Goal: Find contact information: Find contact information

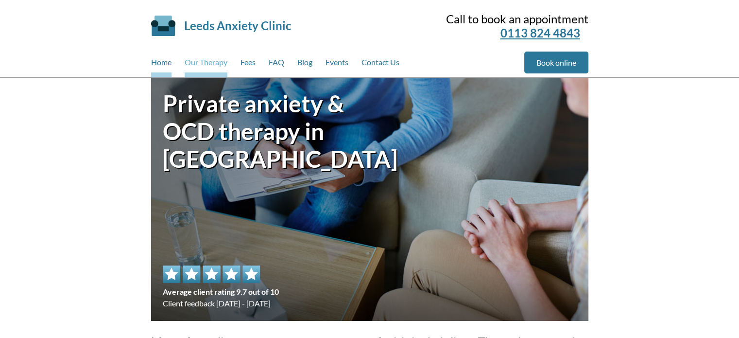
click at [199, 65] on link "Our Therapy" at bounding box center [206, 64] width 43 height 26
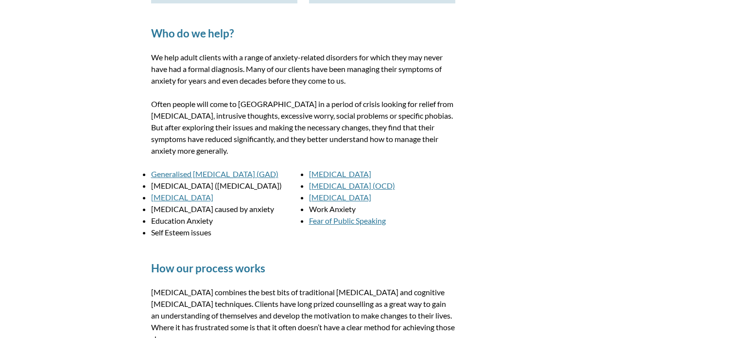
scroll to position [486, 0]
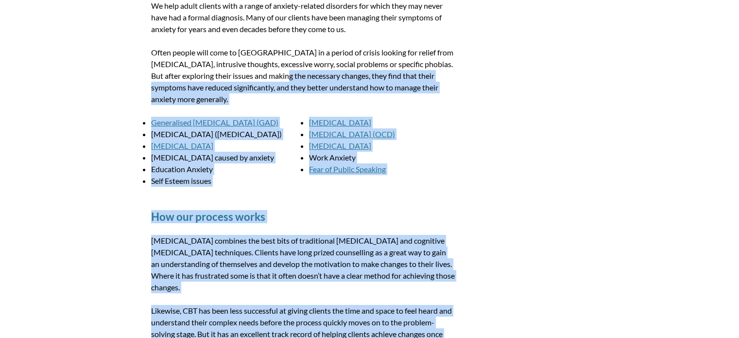
drag, startPoint x: 241, startPoint y: 71, endPoint x: 510, endPoint y: 198, distance: 296.9
click at [487, 189] on div "Our theraputic approach We use a treatment model known as [MEDICAL_DATA]. This …" at bounding box center [369, 187] width 437 height 1167
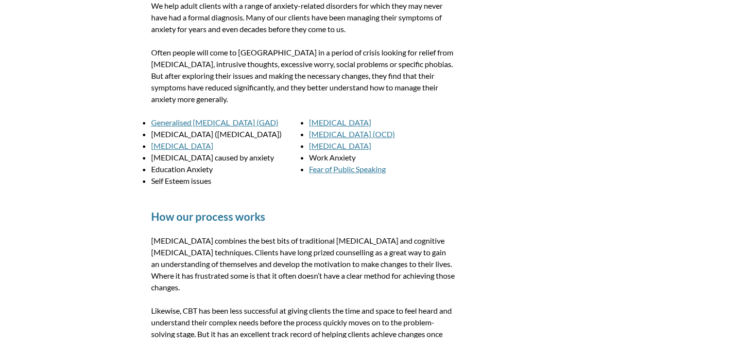
click at [510, 198] on aside "Join our newsletter Request a callback" at bounding box center [527, 187] width 121 height 1167
drag, startPoint x: 147, startPoint y: 52, endPoint x: 241, endPoint y: 102, distance: 106.3
click at [241, 102] on div "Our theraputic approach We use a treatment model known as [MEDICAL_DATA]. This …" at bounding box center [369, 187] width 461 height 1191
click at [237, 99] on p "Often people will come to [GEOGRAPHIC_DATA] in a period of crisis looking for r…" at bounding box center [303, 76] width 304 height 58
drag, startPoint x: 164, startPoint y: 74, endPoint x: 151, endPoint y: 52, distance: 25.5
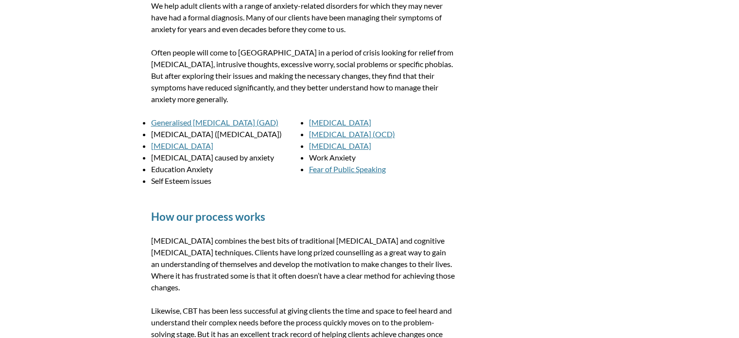
click at [151, 52] on p "Often people will come to [GEOGRAPHIC_DATA] in a period of crisis looking for r…" at bounding box center [303, 76] width 304 height 58
click at [152, 52] on p "Often people will come to [GEOGRAPHIC_DATA] in a period of crisis looking for r…" at bounding box center [303, 76] width 304 height 58
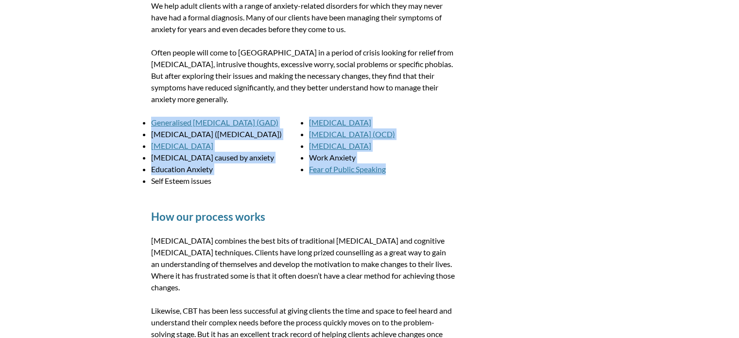
drag, startPoint x: 439, startPoint y: 172, endPoint x: 129, endPoint y: 113, distance: 315.7
click at [129, 113] on div "Our theraputic approach We use a treatment model known as [MEDICAL_DATA]. This …" at bounding box center [369, 187] width 739 height 1191
click at [450, 178] on ul "Generalised [MEDICAL_DATA] (GAD) [MEDICAL_DATA] [MEDICAL_DATA] ([MEDICAL_DATA])…" at bounding box center [303, 152] width 304 height 70
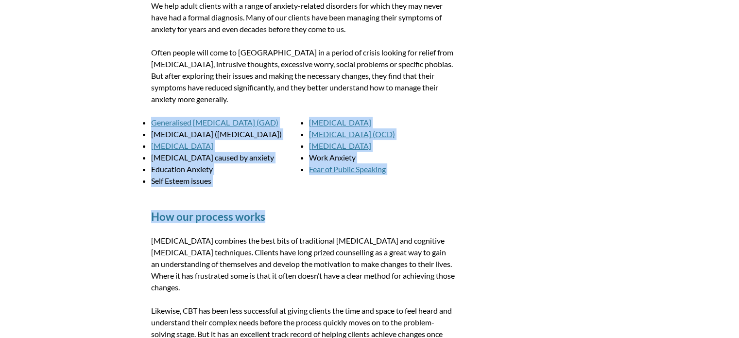
drag, startPoint x: 394, startPoint y: 194, endPoint x: 126, endPoint y: 125, distance: 276.9
click at [126, 125] on div "Our theraputic approach We use a treatment model known as [MEDICAL_DATA]. This …" at bounding box center [369, 187] width 739 height 1191
click at [106, 116] on div "Our theraputic approach We use a treatment model known as [MEDICAL_DATA]. This …" at bounding box center [369, 187] width 739 height 1191
drag, startPoint x: 115, startPoint y: 117, endPoint x: 373, endPoint y: 188, distance: 267.9
click at [373, 188] on div "Our theraputic approach We use a treatment model known as [MEDICAL_DATA]. This …" at bounding box center [369, 187] width 739 height 1191
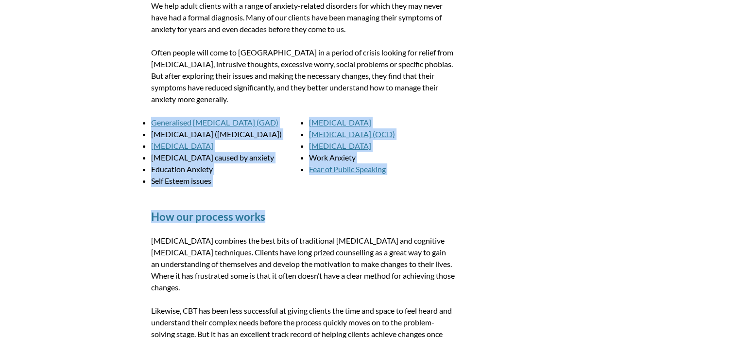
click at [371, 187] on article "Our theraputic approach We use a treatment model known as [MEDICAL_DATA]. This …" at bounding box center [303, 187] width 304 height 1167
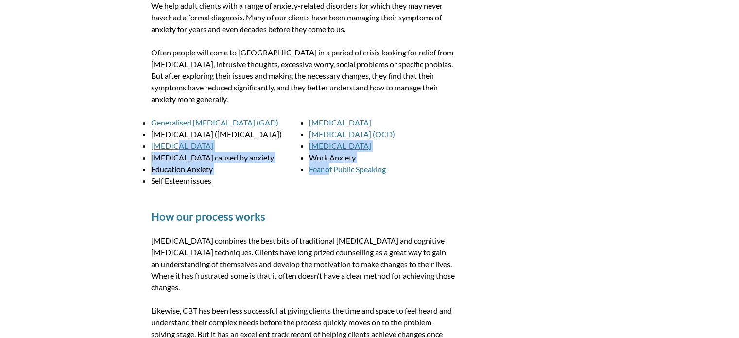
drag, startPoint x: 327, startPoint y: 186, endPoint x: 172, endPoint y: 141, distance: 161.8
click at [172, 141] on ul "Generalised [MEDICAL_DATA] (GAD) [MEDICAL_DATA] [MEDICAL_DATA] ([MEDICAL_DATA])…" at bounding box center [303, 152] width 304 height 70
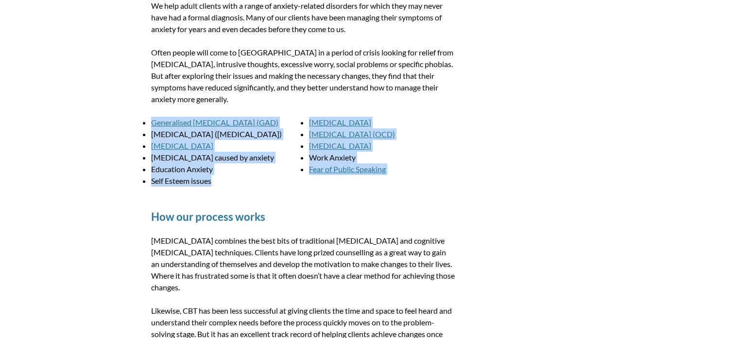
drag, startPoint x: 147, startPoint y: 127, endPoint x: 223, endPoint y: 183, distance: 93.9
click at [223, 183] on div "Our theraputic approach We use a treatment model known as [MEDICAL_DATA]. This …" at bounding box center [369, 187] width 739 height 1191
copy ul "Generalised [MEDICAL_DATA] (GAD) [MEDICAL_DATA] [MEDICAL_DATA] ([MEDICAL_DATA])…"
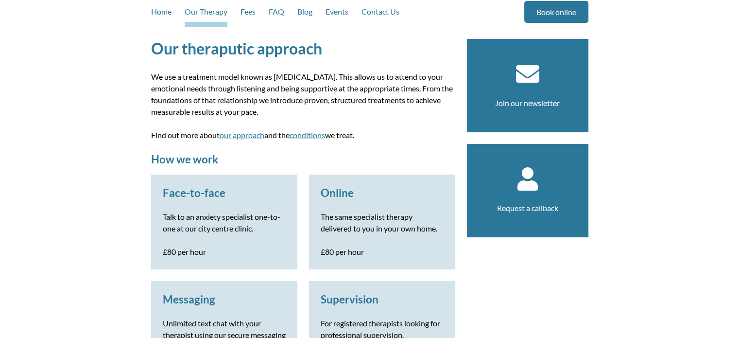
scroll to position [0, 0]
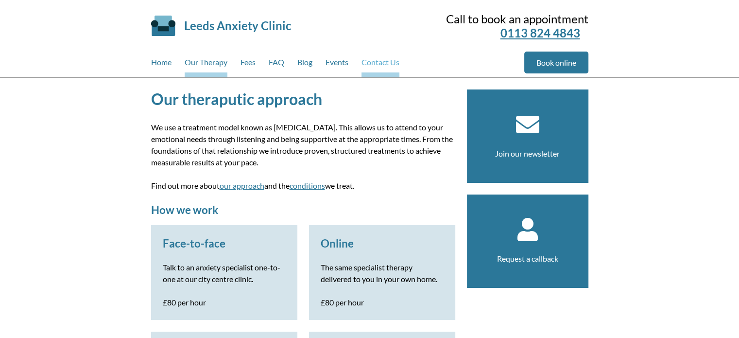
click at [389, 63] on link "Contact Us" at bounding box center [380, 64] width 38 height 26
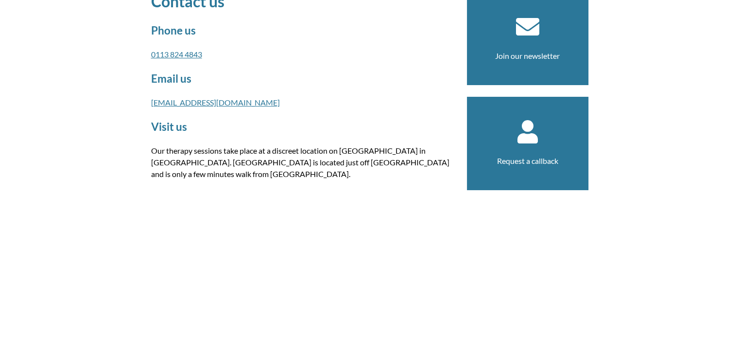
scroll to position [97, 0]
drag, startPoint x: 157, startPoint y: 151, endPoint x: 228, endPoint y: 174, distance: 74.1
click at [228, 174] on p "Our therapy sessions take place at a discreet location on [GEOGRAPHIC_DATA] in …" at bounding box center [303, 162] width 304 height 35
click at [232, 174] on p "Our therapy sessions take place at a discreet location on Queen Street in Leeds…" at bounding box center [303, 162] width 304 height 35
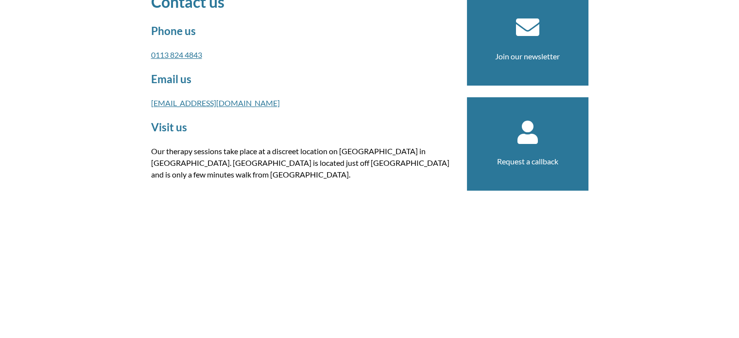
click at [234, 178] on p "Our therapy sessions take place at a discreet location on Queen Street in Leeds…" at bounding box center [303, 162] width 304 height 35
drag, startPoint x: 220, startPoint y: 177, endPoint x: 139, endPoint y: 124, distance: 96.3
click at [139, 124] on div "Contact us Phone us 0113 824 4843 Email us hello@leedsanxietyclinic.co.uk Visit…" at bounding box center [369, 266] width 461 height 571
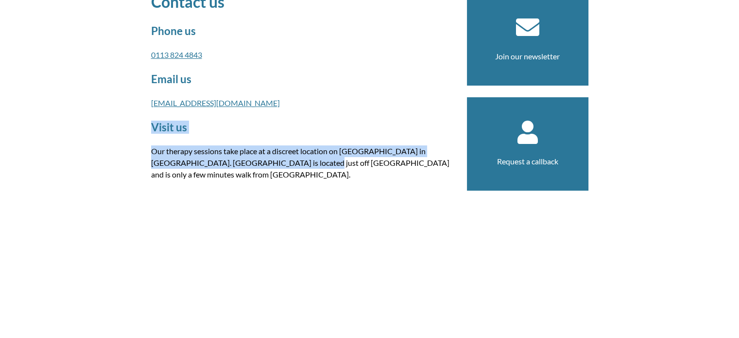
drag, startPoint x: 140, startPoint y: 124, endPoint x: 219, endPoint y: 165, distance: 89.1
click at [219, 165] on div "Contact us Phone us 0113 824 4843 Email us hello@leedsanxietyclinic.co.uk Visit…" at bounding box center [369, 266] width 461 height 571
click at [219, 165] on p "Our therapy sessions take place at a discreet location on Queen Street in Leeds…" at bounding box center [303, 162] width 304 height 35
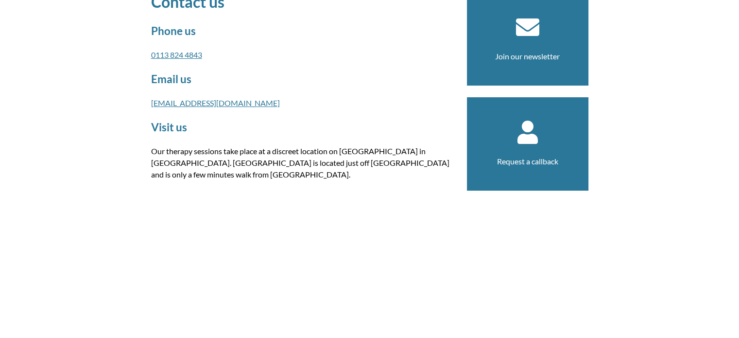
drag, startPoint x: 218, startPoint y: 180, endPoint x: 144, endPoint y: 126, distance: 91.4
click at [144, 126] on div "Contact us Phone us 0113 824 4843 Email us hello@leedsanxietyclinic.co.uk Visit…" at bounding box center [369, 266] width 461 height 571
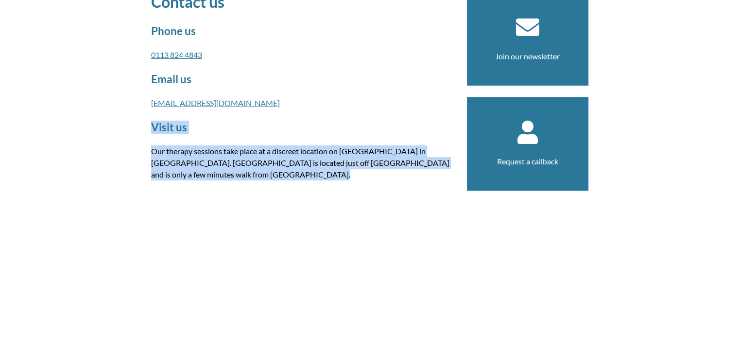
drag, startPoint x: 144, startPoint y: 126, endPoint x: 241, endPoint y: 171, distance: 107.4
click at [240, 171] on div "Contact us Phone us 0113 824 4843 Email us hello@leedsanxietyclinic.co.uk Visit…" at bounding box center [369, 266] width 461 height 571
click at [241, 171] on p "Our therapy sessions take place at a discreet location on Queen Street in Leeds…" at bounding box center [303, 162] width 304 height 35
drag, startPoint x: 241, startPoint y: 171, endPoint x: 164, endPoint y: 128, distance: 88.3
click at [164, 128] on article "Contact us Phone us 0113 824 4843 Email us hello@leedsanxietyclinic.co.uk Visit…" at bounding box center [303, 266] width 304 height 548
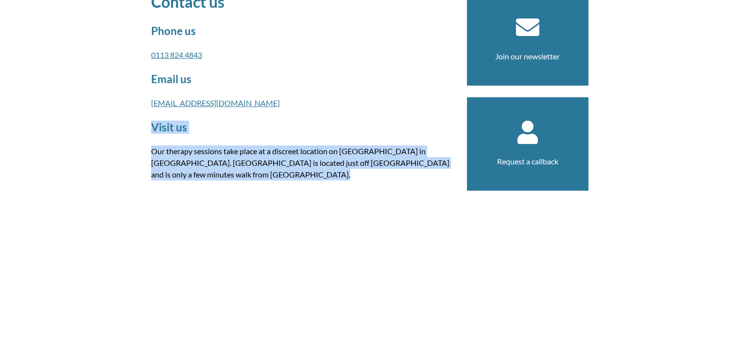
click at [164, 128] on h2 "Visit us" at bounding box center [303, 126] width 304 height 13
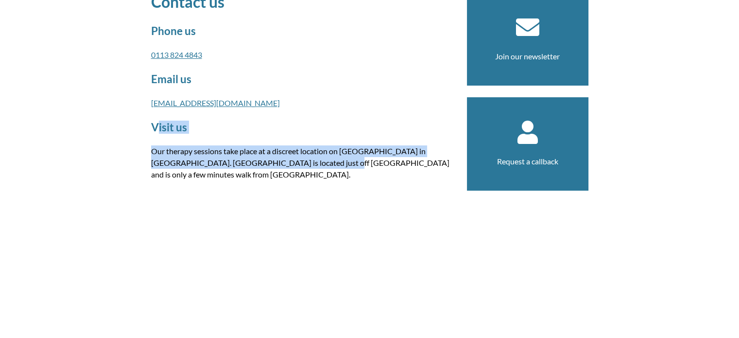
drag, startPoint x: 177, startPoint y: 132, endPoint x: 240, endPoint y: 166, distance: 72.2
click at [240, 166] on article "Contact us Phone us 0113 824 4843 Email us hello@leedsanxietyclinic.co.uk Visit…" at bounding box center [303, 266] width 304 height 548
click at [240, 166] on p "Our therapy sessions take place at a discreet location on Queen Street in Leeds…" at bounding box center [303, 162] width 304 height 35
drag, startPoint x: 240, startPoint y: 171, endPoint x: 157, endPoint y: 124, distance: 95.9
click at [157, 124] on article "Contact us Phone us 0113 824 4843 Email us hello@leedsanxietyclinic.co.uk Visit…" at bounding box center [303, 266] width 304 height 548
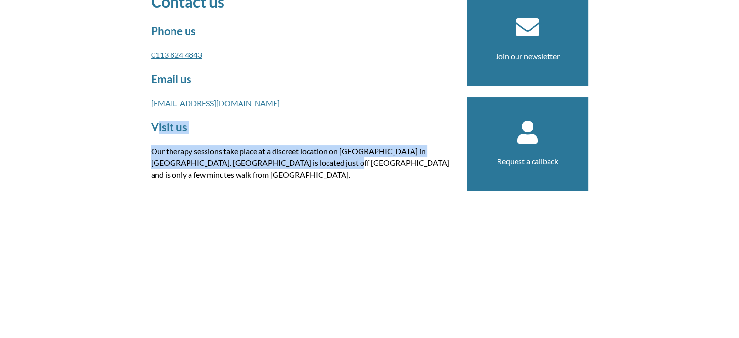
click at [157, 124] on h2 "Visit us" at bounding box center [303, 126] width 304 height 13
drag, startPoint x: 151, startPoint y: 123, endPoint x: 223, endPoint y: 171, distance: 87.0
click at [223, 171] on div "Contact us Phone us 0113 824 4843 Email us hello@leedsanxietyclinic.co.uk Visit…" at bounding box center [369, 266] width 461 height 571
click at [223, 172] on p "Our therapy sessions take place at a discreet location on Queen Street in Leeds…" at bounding box center [303, 162] width 304 height 35
click at [225, 175] on p "Our therapy sessions take place at a discreet location on Queen Street in Leeds…" at bounding box center [303, 162] width 304 height 35
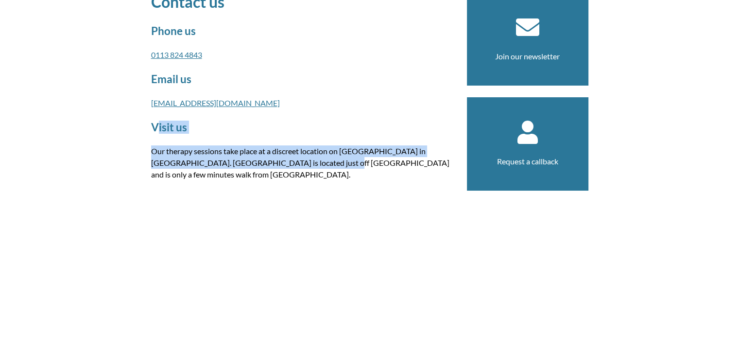
click at [225, 177] on p "Our therapy sessions take place at a discreet location on Queen Street in Leeds…" at bounding box center [303, 162] width 304 height 35
drag, startPoint x: 219, startPoint y: 175, endPoint x: 175, endPoint y: 136, distance: 59.2
click at [175, 136] on article "Contact us Phone us 0113 824 4843 Email us hello@leedsanxietyclinic.co.uk Visit…" at bounding box center [303, 266] width 304 height 548
drag, startPoint x: 269, startPoint y: 106, endPoint x: 150, endPoint y: 104, distance: 119.0
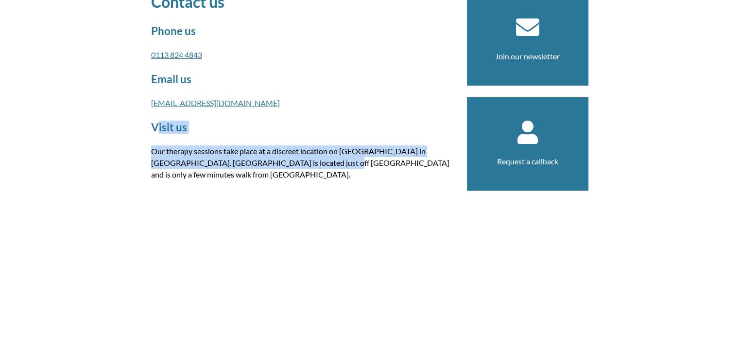
click at [150, 104] on div "Contact us Phone us 0113 824 4843 Email us hello@leedsanxietyclinic.co.uk Visit…" at bounding box center [369, 266] width 461 height 571
copy link "[EMAIL_ADDRESS][DOMAIN_NAME]"
